Goal: Information Seeking & Learning: Learn about a topic

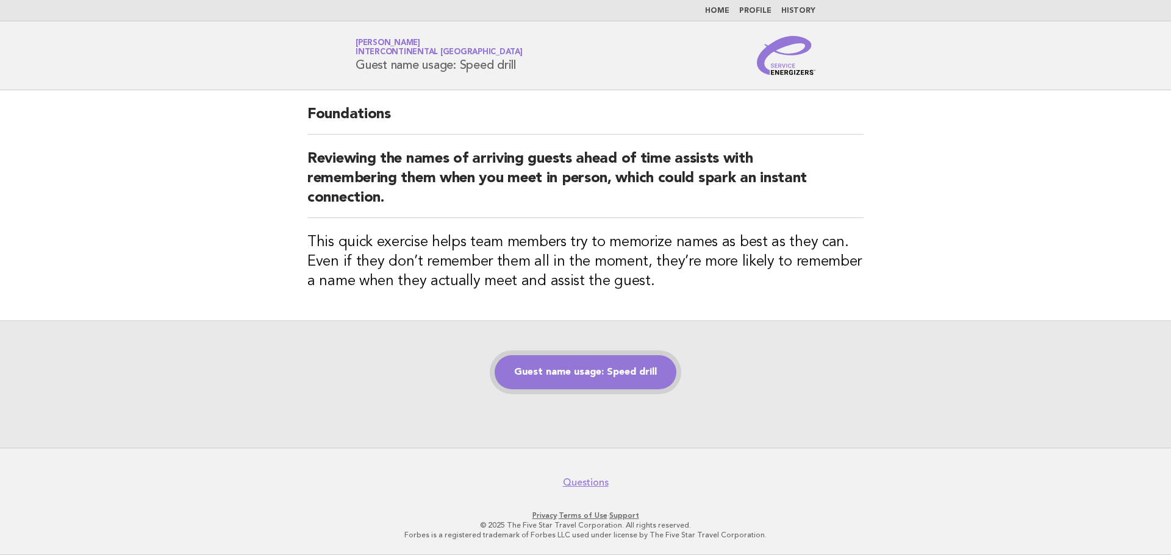
click at [640, 369] on link "Guest name usage: Speed drill" at bounding box center [585, 372] width 182 height 34
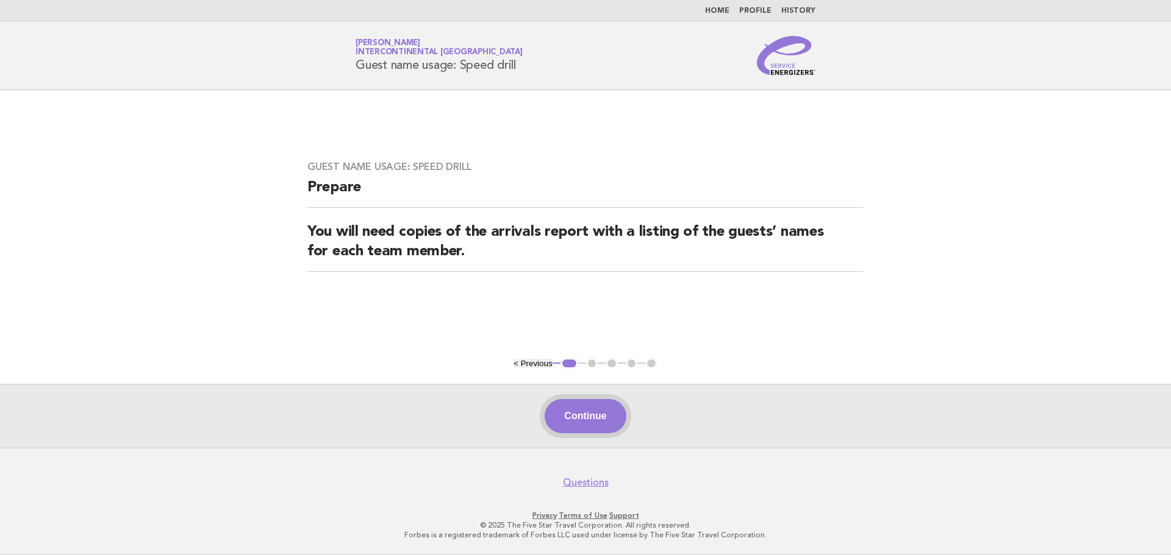
click at [610, 410] on button "Continue" at bounding box center [584, 416] width 81 height 34
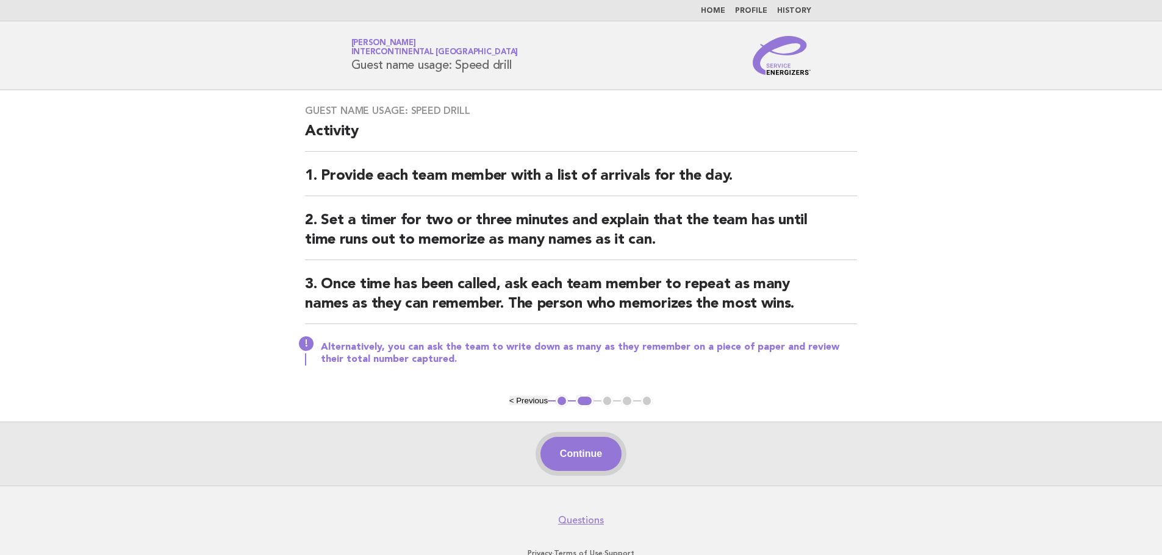
click at [602, 445] on button "Continue" at bounding box center [580, 454] width 81 height 34
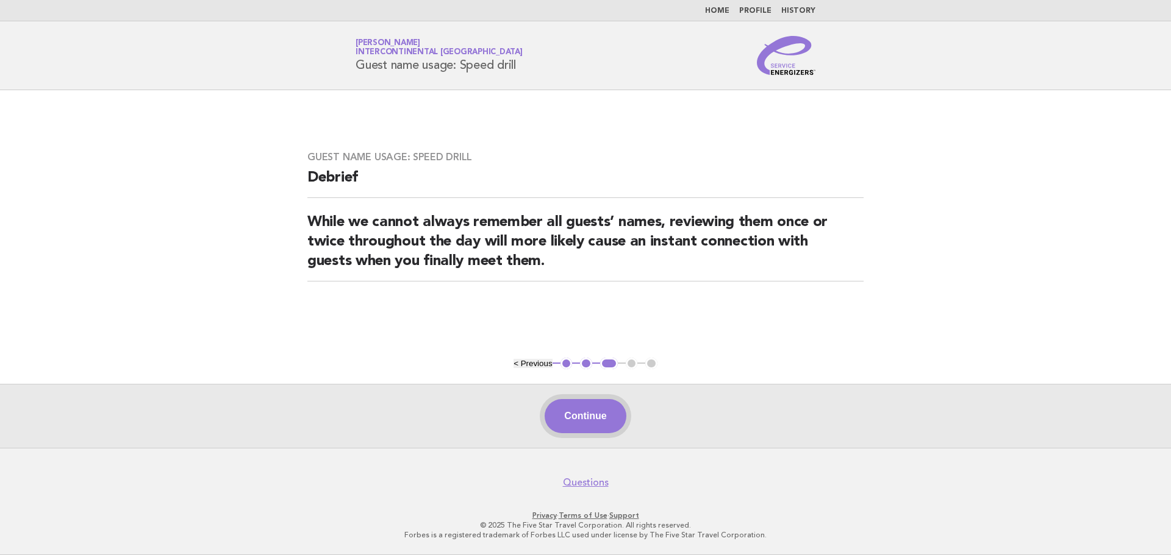
click at [601, 420] on button "Continue" at bounding box center [584, 416] width 81 height 34
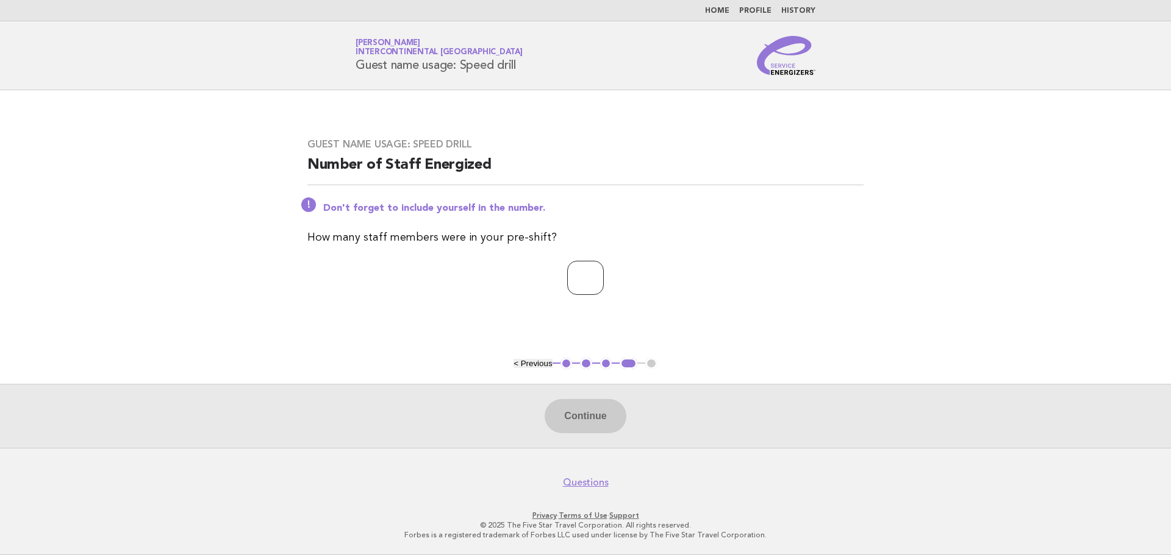
click at [590, 284] on input "number" at bounding box center [585, 278] width 37 height 34
type input "**"
click at [599, 418] on button "Continue" at bounding box center [584, 416] width 81 height 34
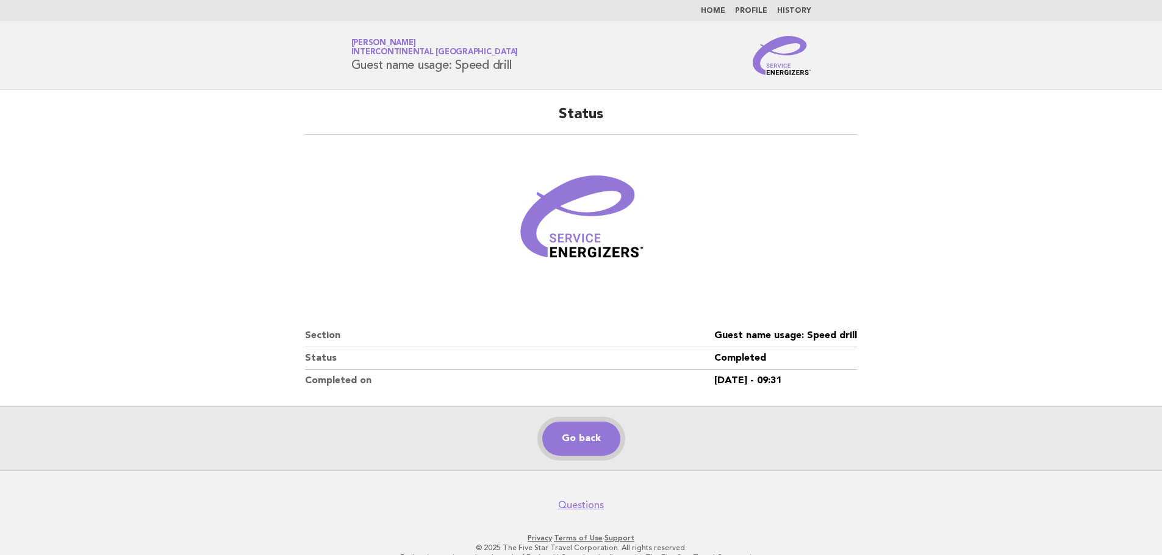
click at [599, 449] on link "Go back" at bounding box center [581, 439] width 78 height 34
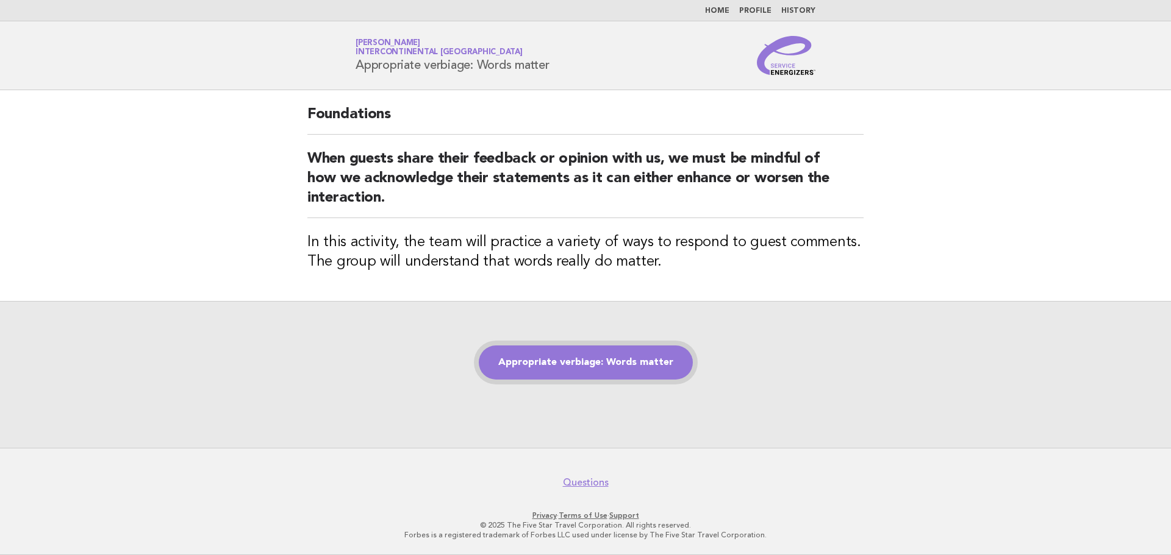
click at [662, 375] on link "Appropriate verbiage: Words matter" at bounding box center [586, 363] width 214 height 34
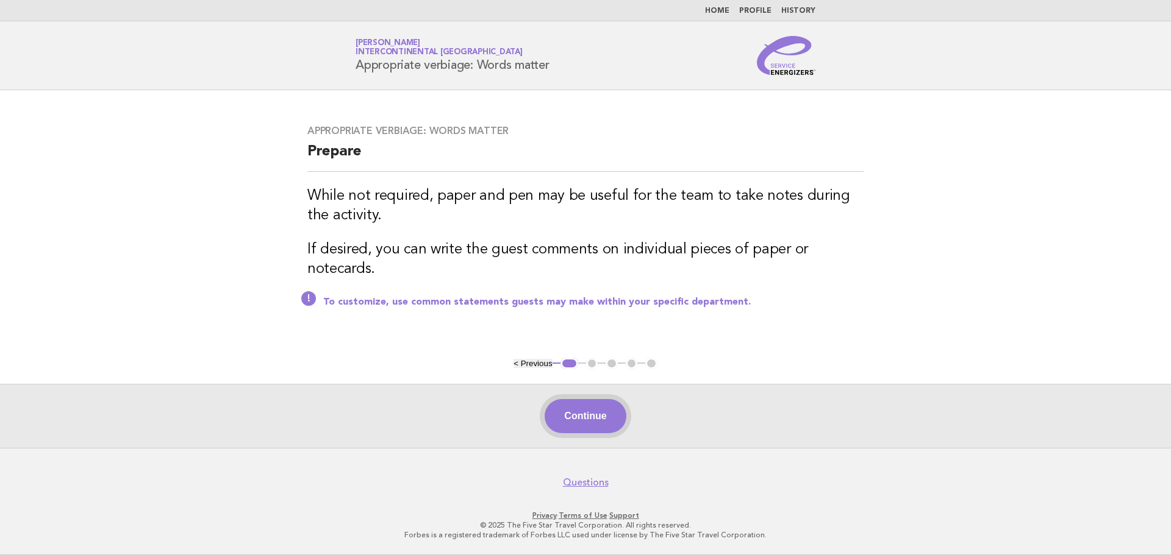
click at [618, 412] on button "Continue" at bounding box center [584, 416] width 81 height 34
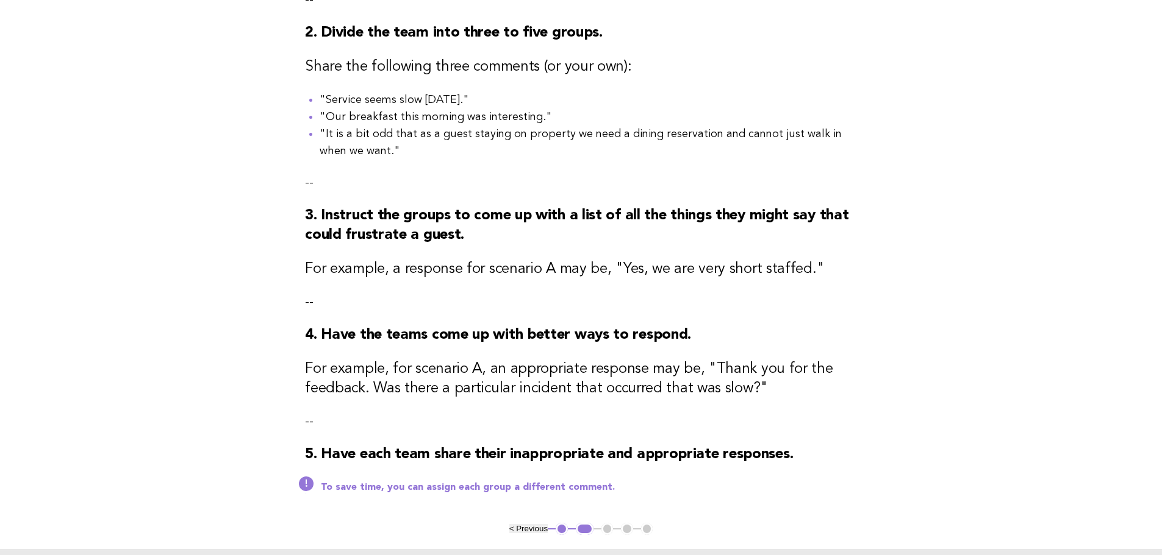
scroll to position [244, 0]
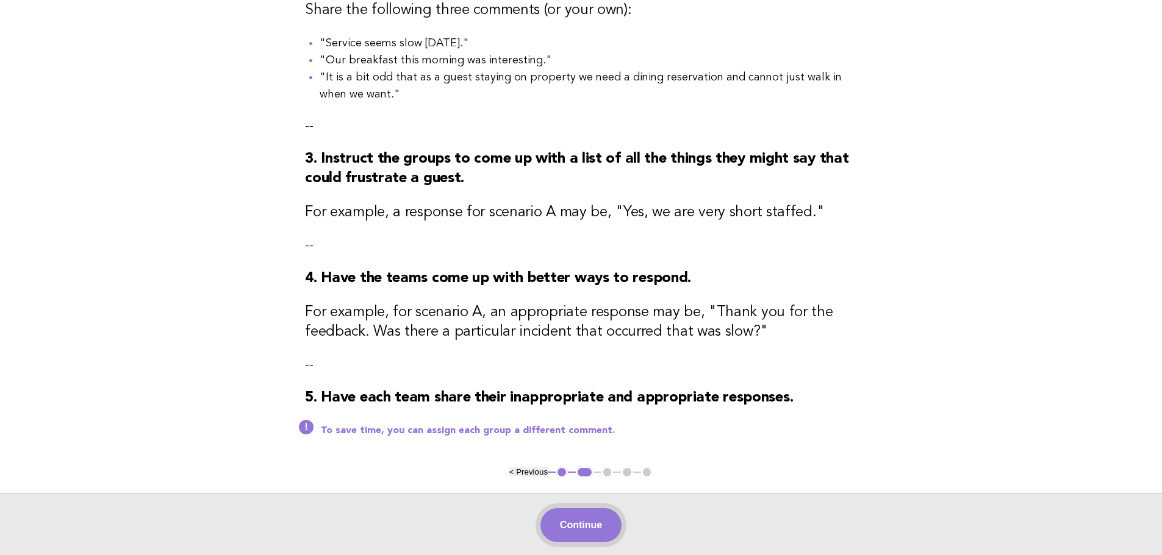
click at [571, 527] on button "Continue" at bounding box center [580, 526] width 81 height 34
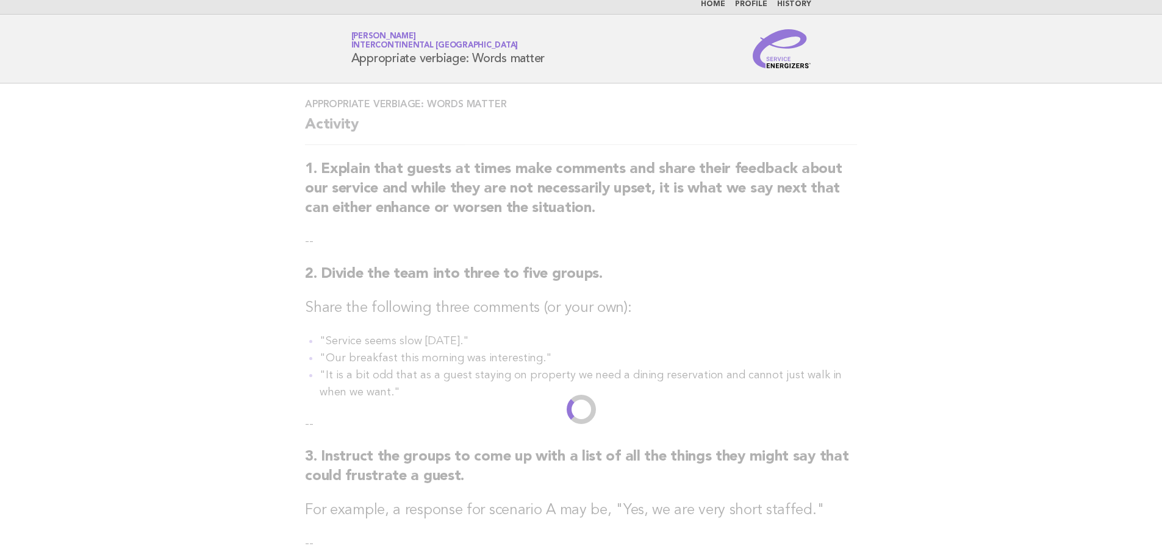
scroll to position [0, 0]
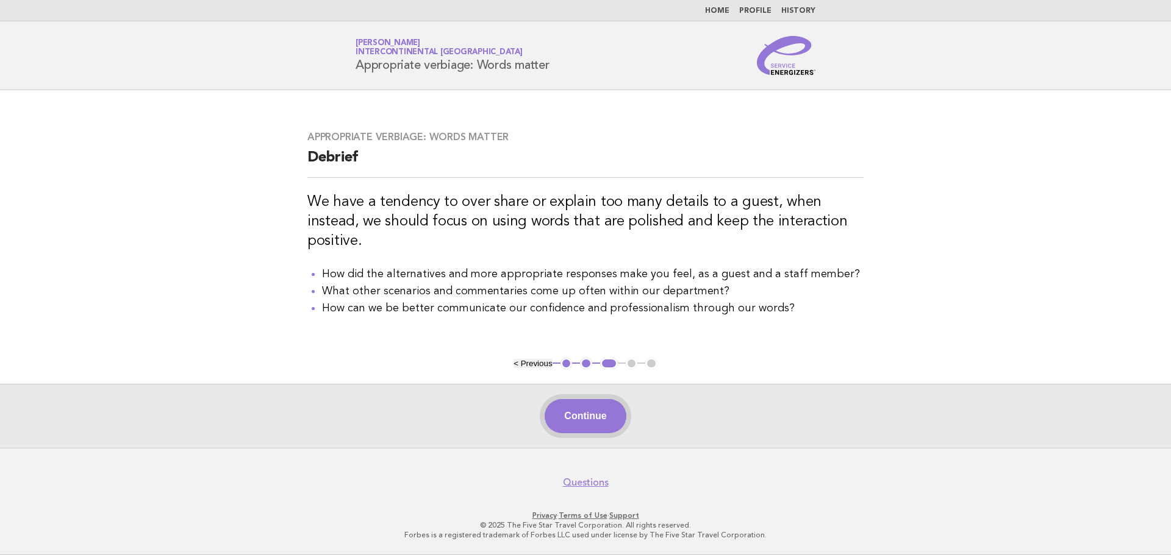
click at [599, 418] on button "Continue" at bounding box center [584, 416] width 81 height 34
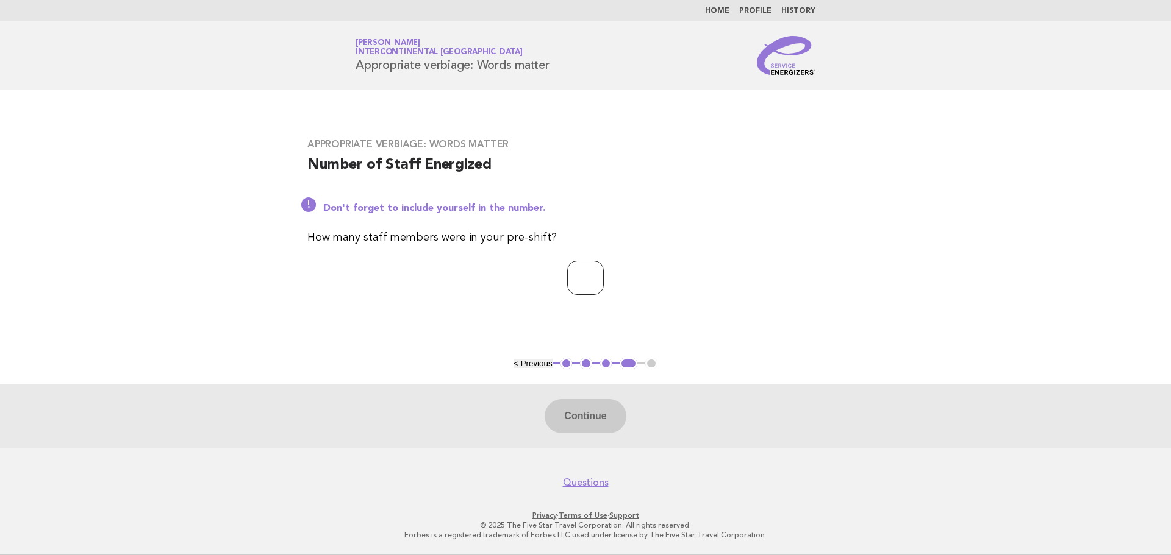
click at [567, 277] on input "number" at bounding box center [585, 278] width 37 height 34
type input "**"
click at [575, 423] on button "Continue" at bounding box center [584, 416] width 81 height 34
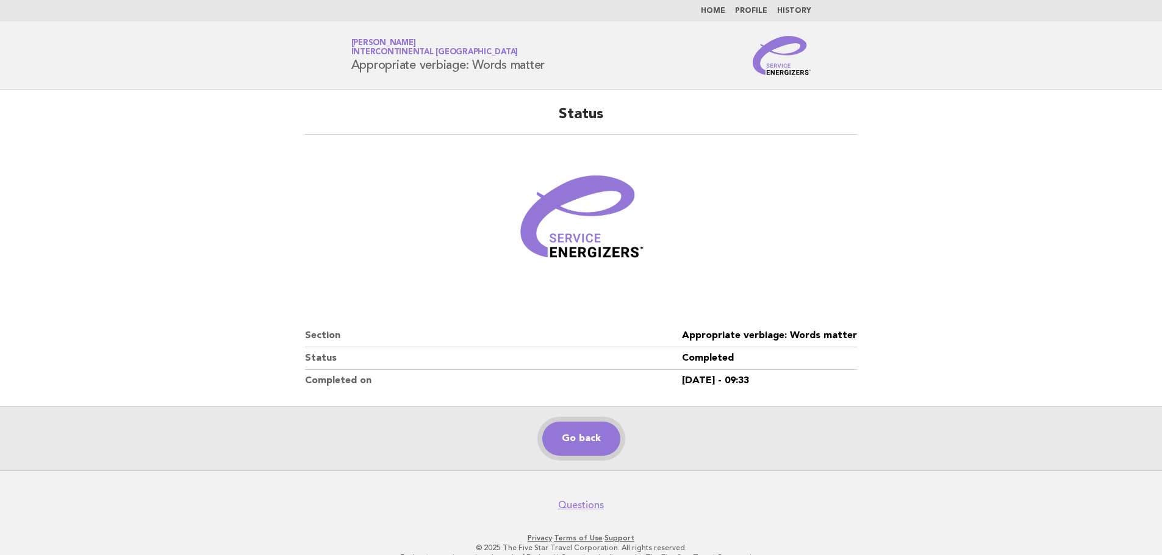
click at [582, 442] on link "Go back" at bounding box center [581, 439] width 78 height 34
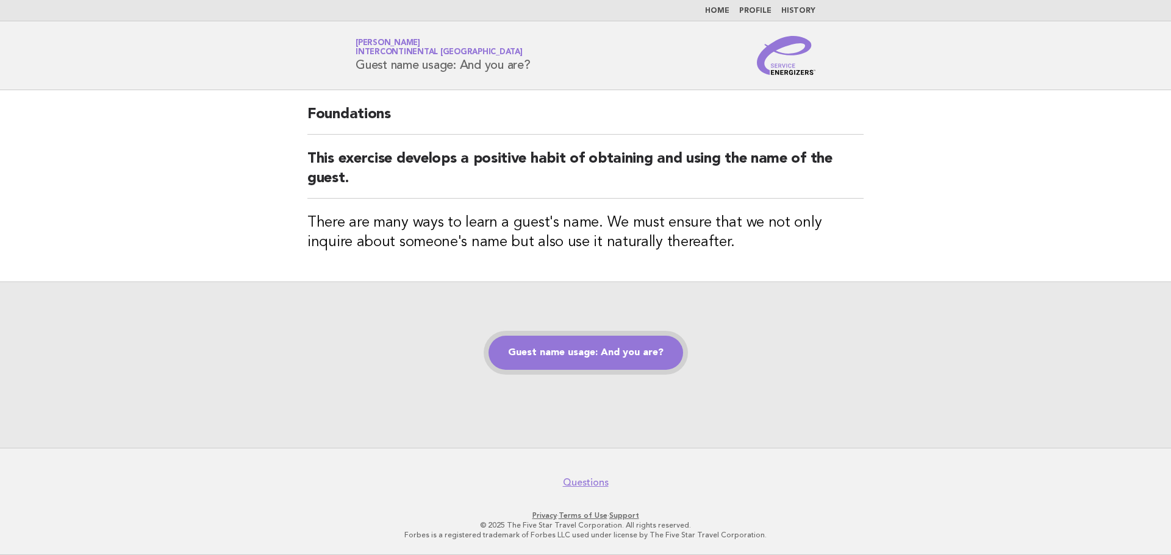
click at [646, 350] on link "Guest name usage: And you are?" at bounding box center [585, 353] width 195 height 34
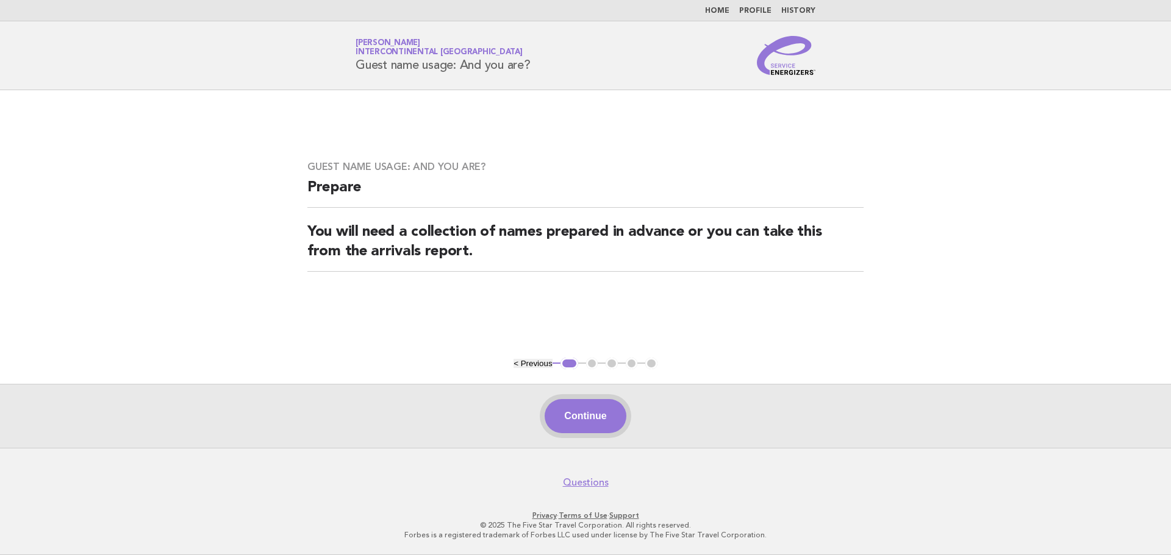
click at [615, 405] on button "Continue" at bounding box center [584, 416] width 81 height 34
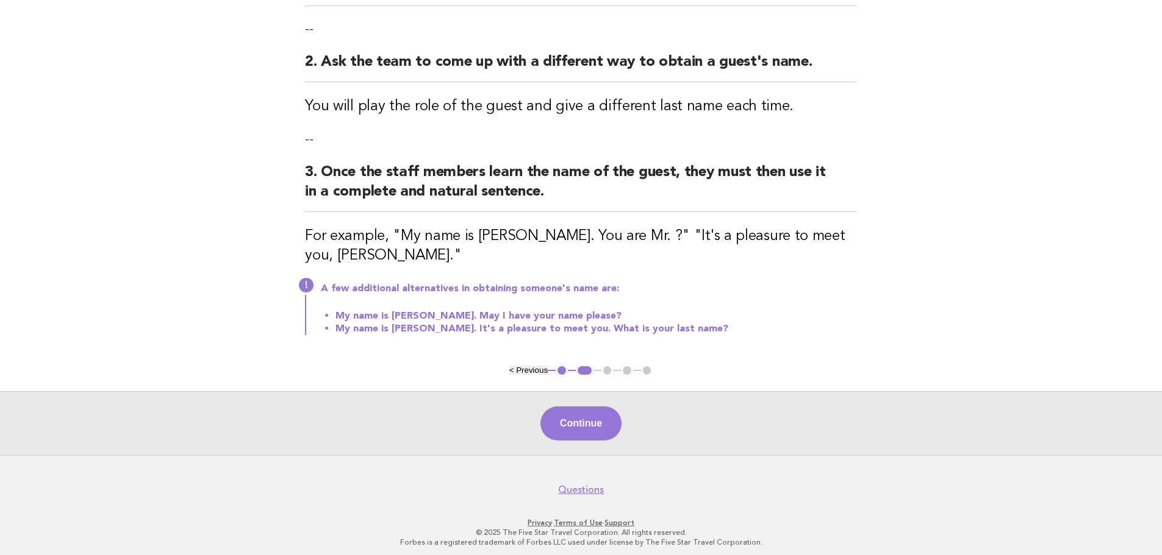
scroll to position [197, 0]
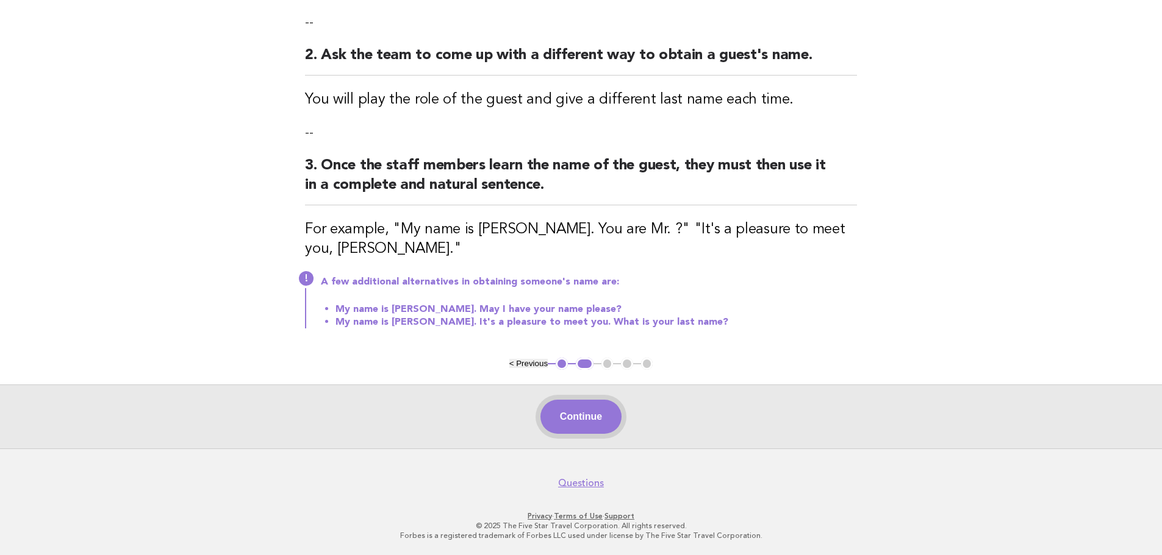
click at [596, 409] on button "Continue" at bounding box center [580, 417] width 81 height 34
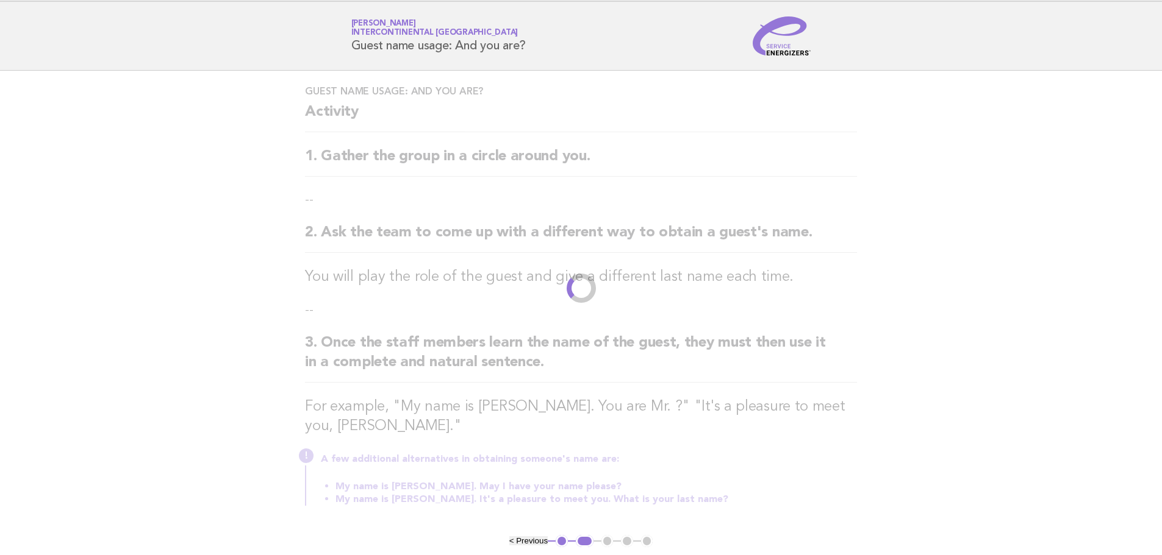
scroll to position [0, 0]
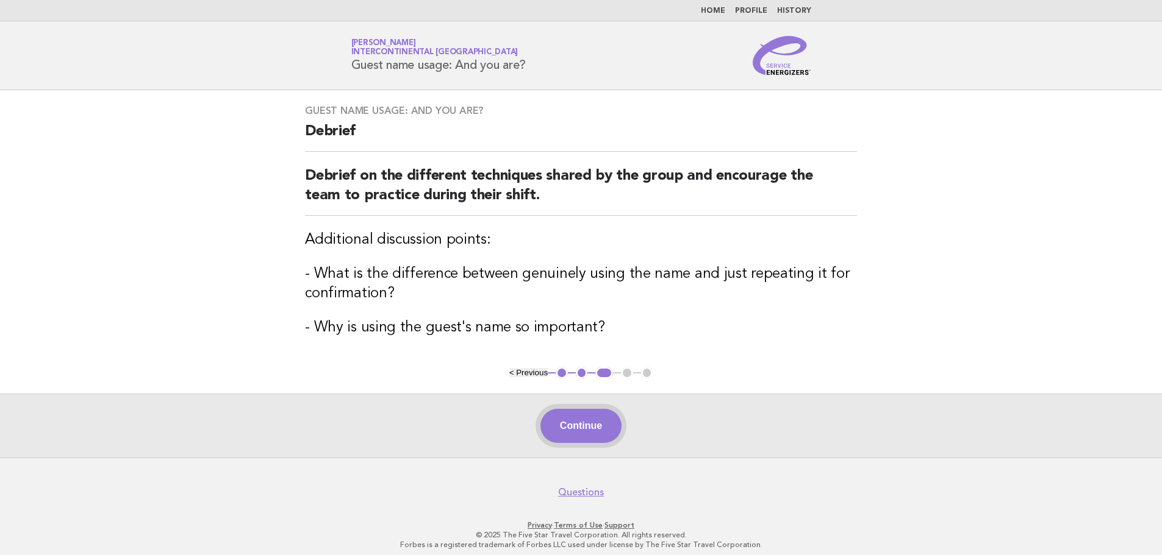
click at [595, 433] on button "Continue" at bounding box center [580, 426] width 81 height 34
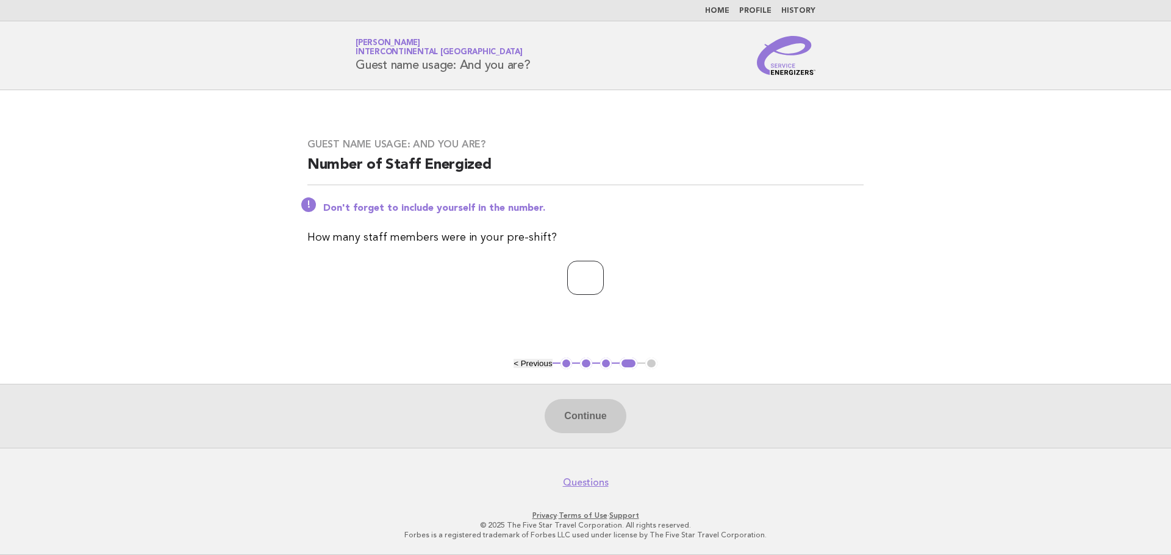
click at [590, 282] on input "number" at bounding box center [585, 278] width 37 height 34
type input "**"
click at [602, 413] on button "Continue" at bounding box center [584, 416] width 81 height 34
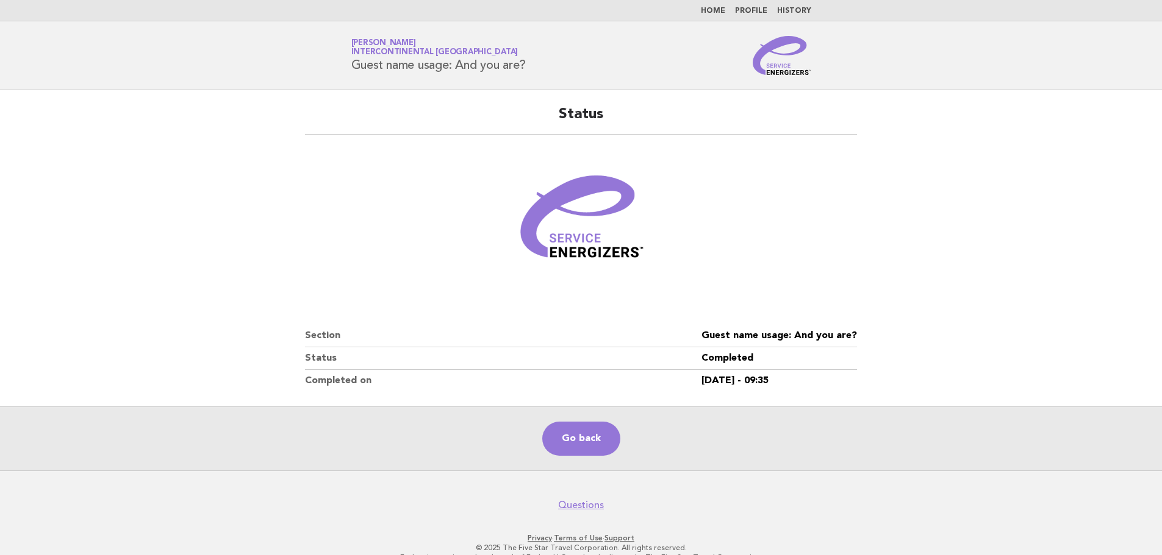
click at [791, 12] on link "History" at bounding box center [794, 10] width 34 height 7
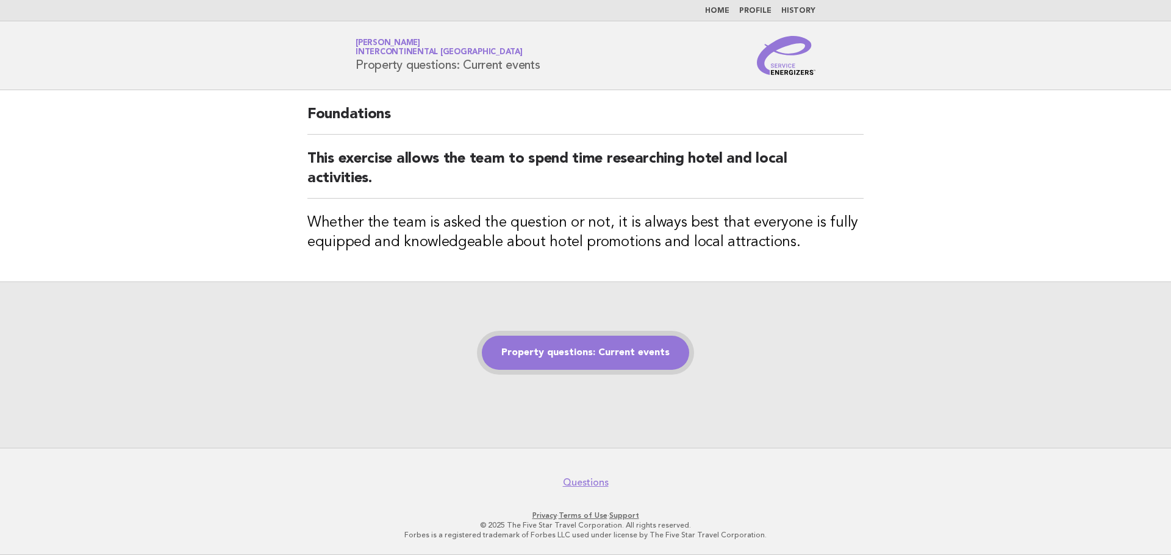
click at [630, 365] on link "Property questions: Current events" at bounding box center [585, 353] width 207 height 34
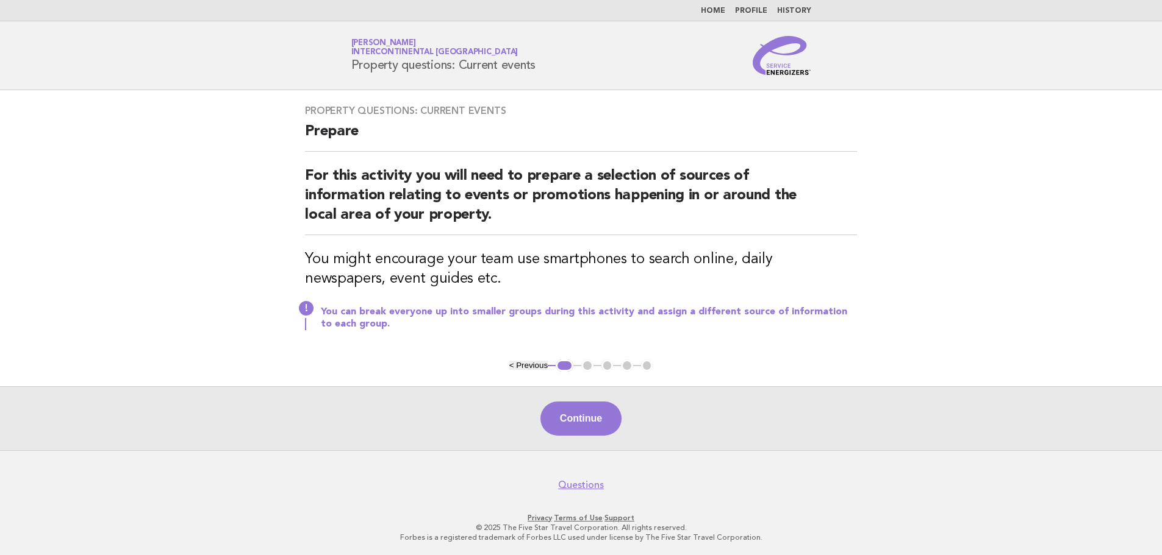
click at [612, 412] on button "Continue" at bounding box center [580, 419] width 81 height 34
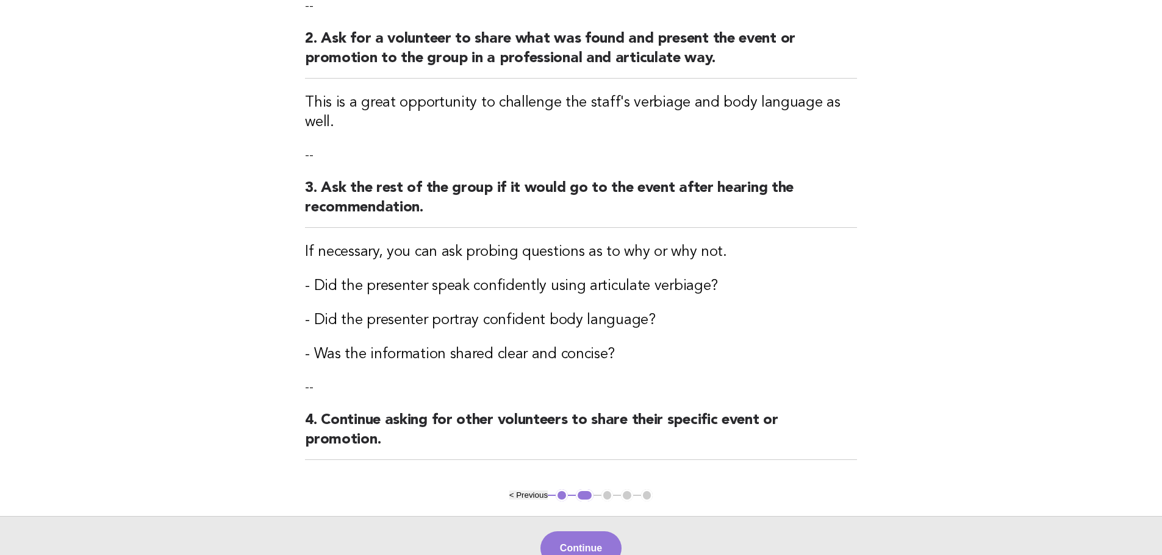
scroll to position [365, 0]
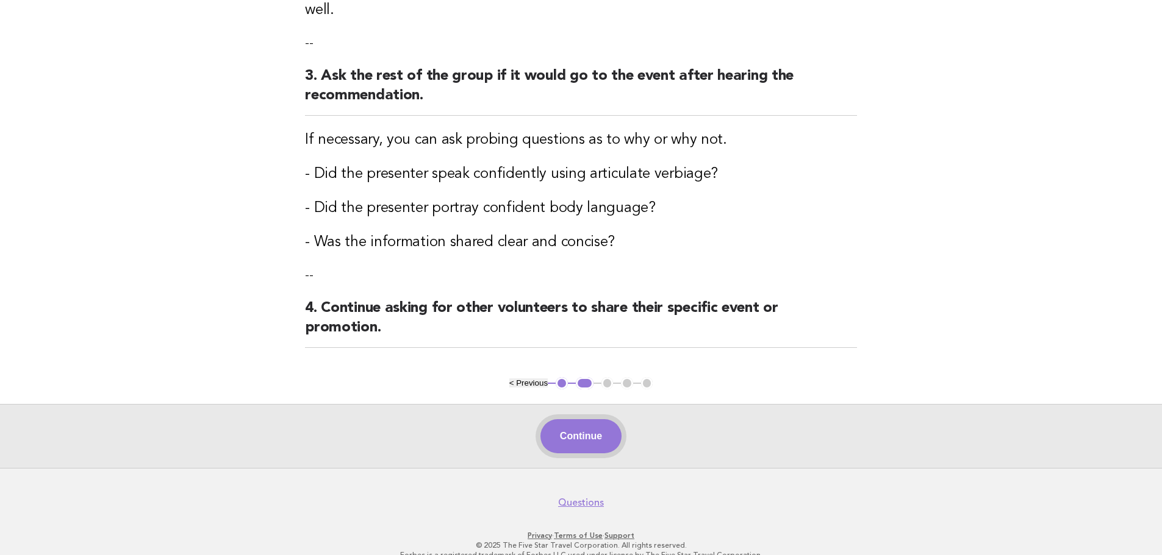
click at [615, 430] on button "Continue" at bounding box center [580, 436] width 81 height 34
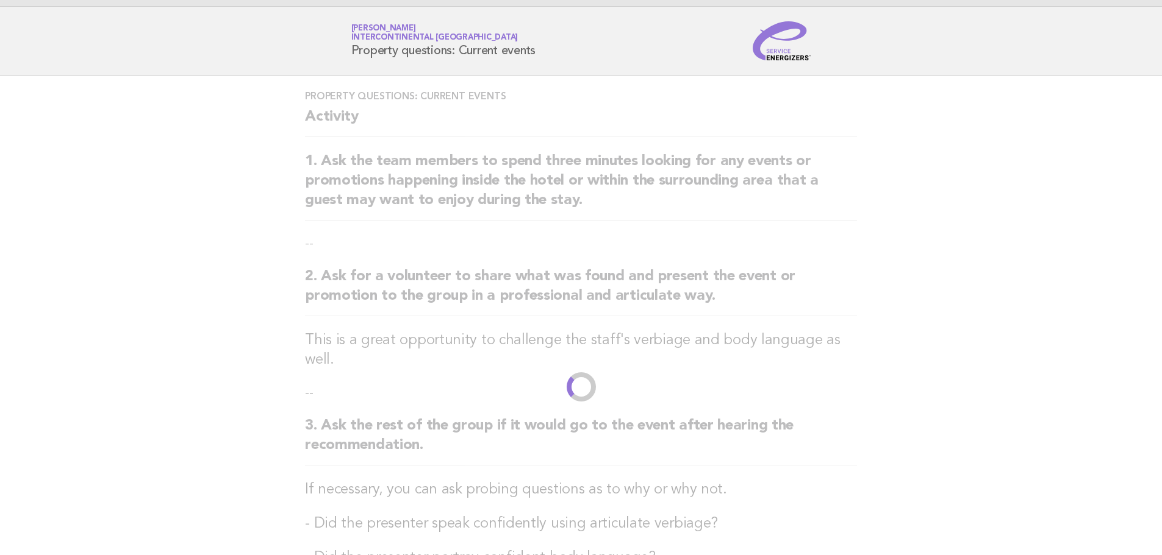
scroll to position [0, 0]
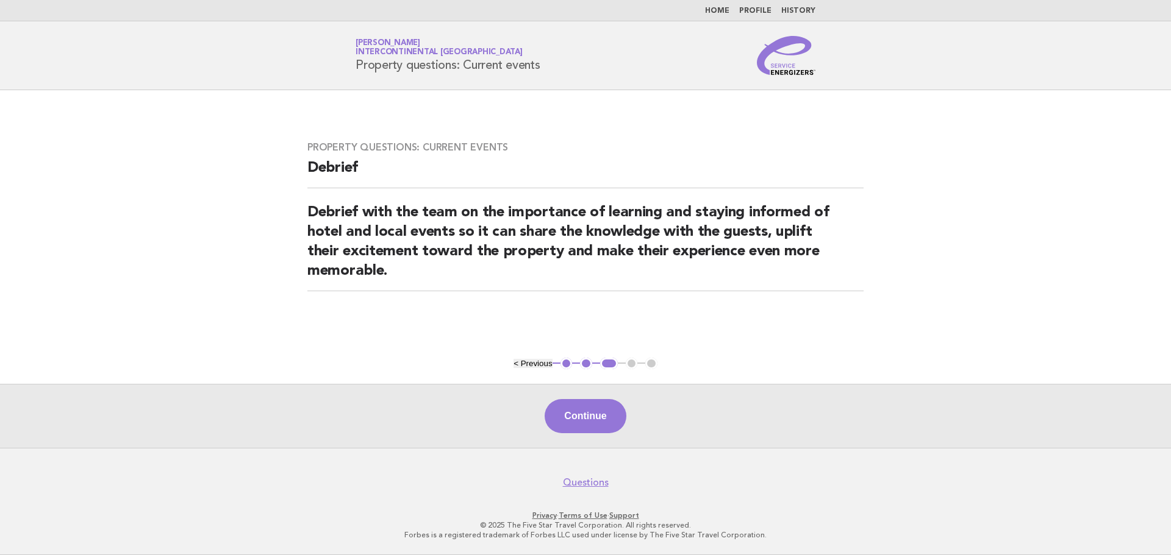
click at [601, 398] on div "Continue" at bounding box center [585, 416] width 1171 height 64
click at [609, 410] on button "Continue" at bounding box center [584, 416] width 81 height 34
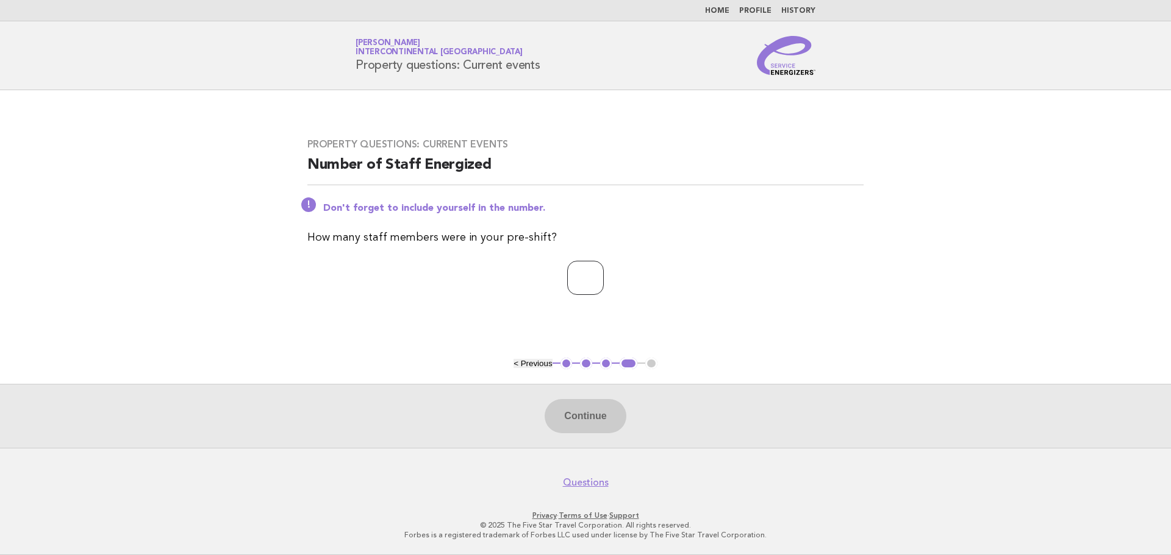
click at [584, 276] on input "number" at bounding box center [585, 278] width 37 height 34
type input "**"
click at [585, 414] on button "Continue" at bounding box center [584, 416] width 81 height 34
